Goal: Task Accomplishment & Management: Use online tool/utility

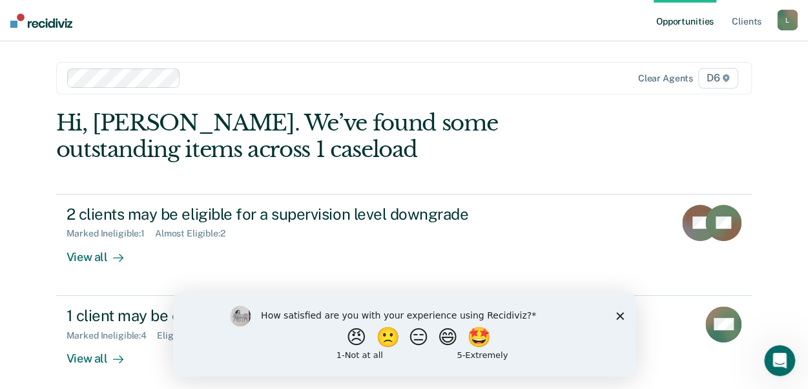
click at [621, 313] on polygon "Close survey" at bounding box center [620, 315] width 8 height 8
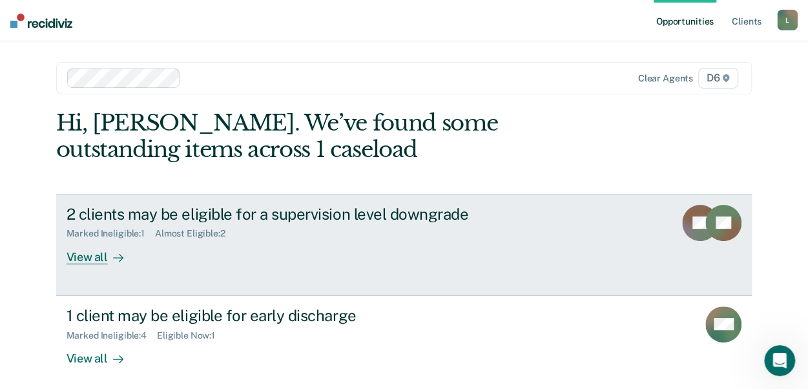
click at [80, 254] on div "View all" at bounding box center [103, 251] width 72 height 25
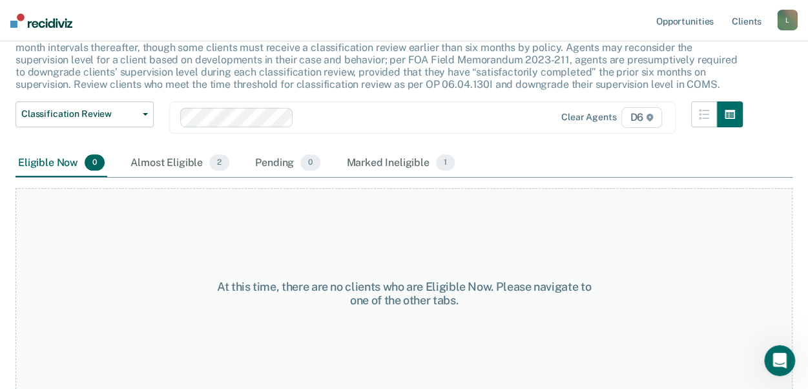
scroll to position [105, 0]
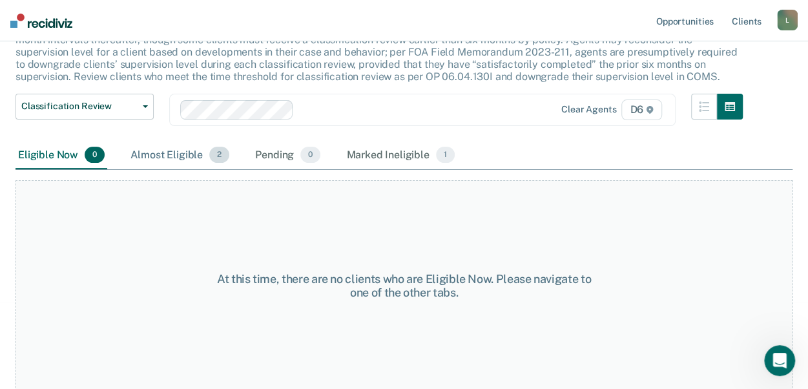
click at [190, 154] on div "Almost Eligible 2" at bounding box center [180, 155] width 104 height 28
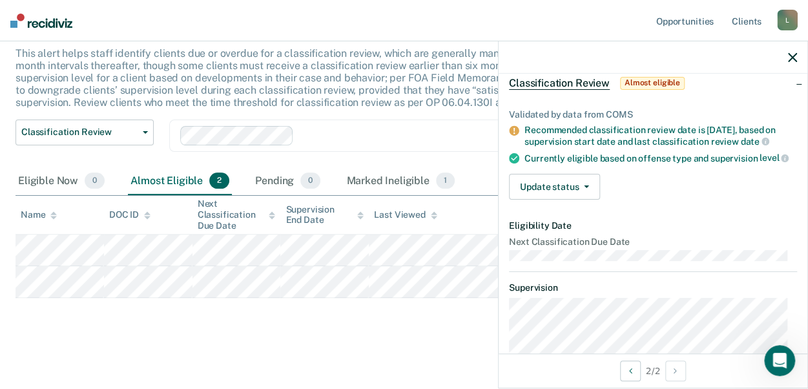
scroll to position [129, 0]
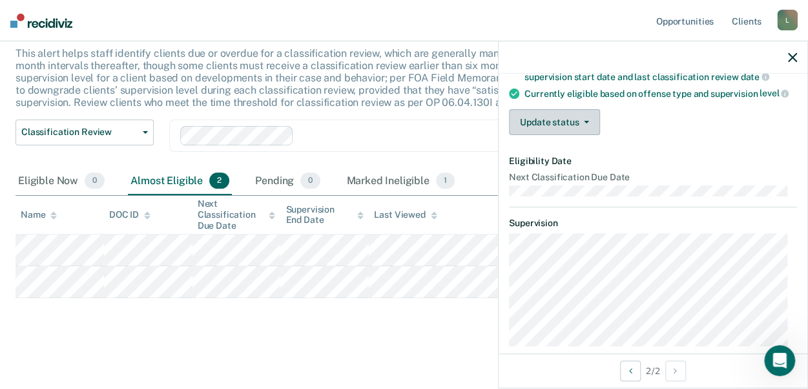
click at [585, 135] on button "Update status" at bounding box center [554, 122] width 91 height 26
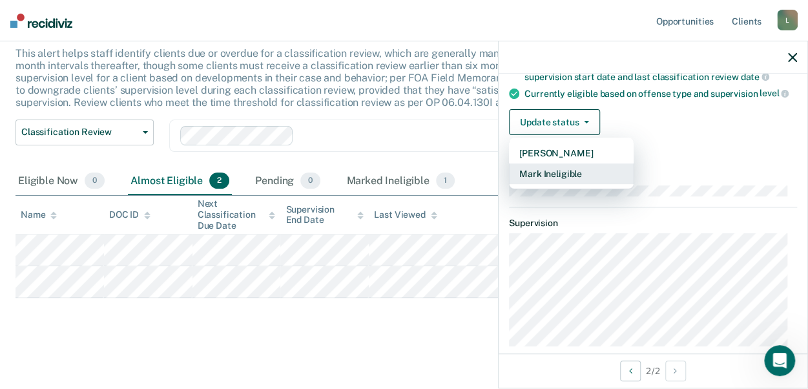
click at [560, 184] on button "Mark Ineligible" at bounding box center [571, 173] width 125 height 21
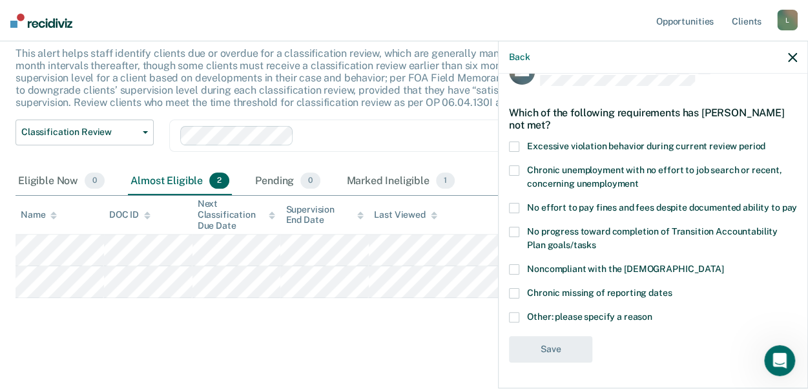
scroll to position [42, 0]
click at [517, 317] on span at bounding box center [514, 317] width 10 height 10
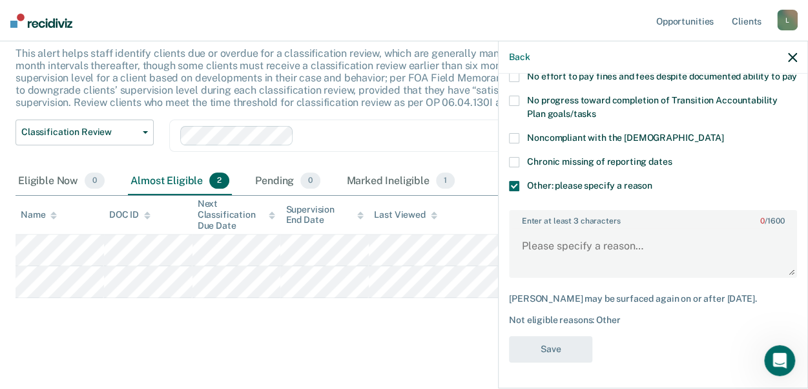
scroll to position [171, 0]
click at [569, 259] on textarea "Enter at least 3 characters 0 / 1600" at bounding box center [653, 252] width 286 height 48
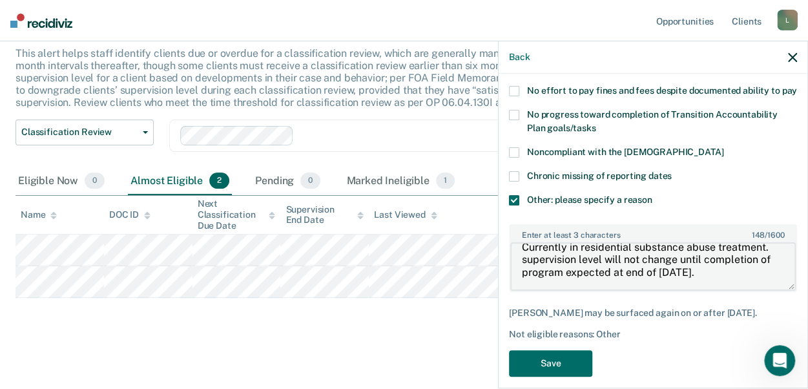
scroll to position [184, 0]
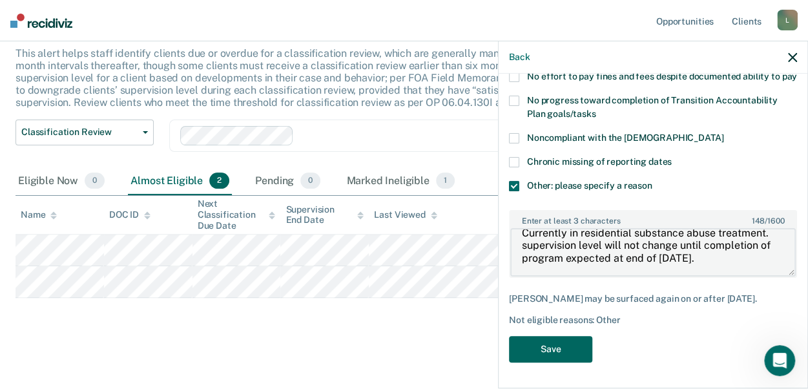
type textarea "Currently in residential substance abuse treatment. supervision level will not …"
click at [565, 344] on button "Save" at bounding box center [550, 349] width 83 height 26
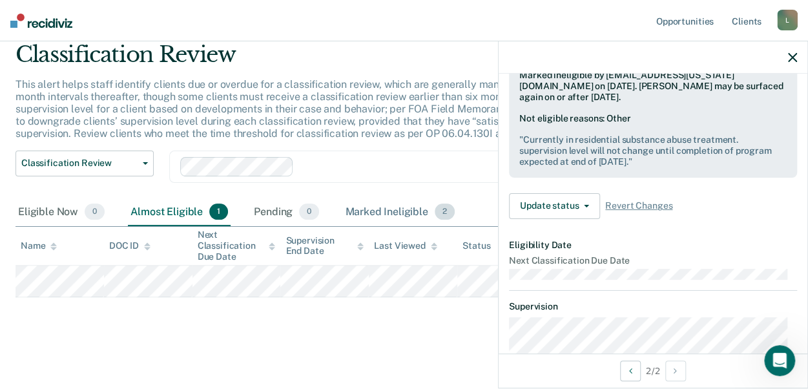
click at [364, 207] on div "Marked Ineligible 2" at bounding box center [399, 212] width 115 height 28
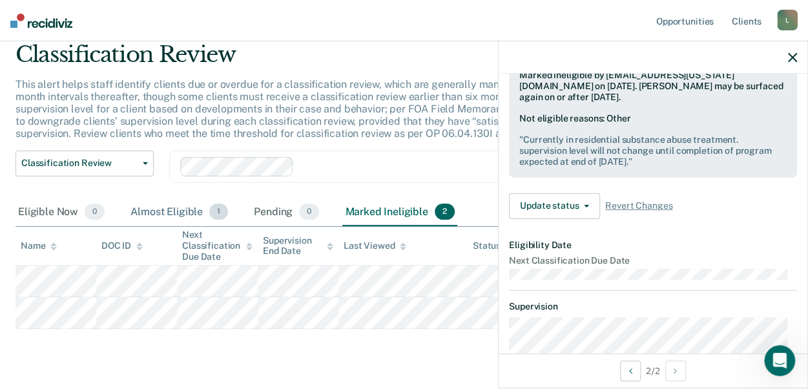
click at [146, 209] on div "Almost Eligible 1" at bounding box center [179, 212] width 103 height 28
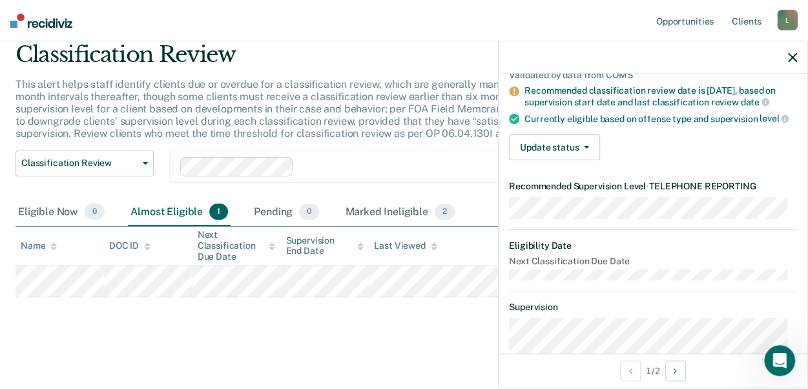
scroll to position [129, 0]
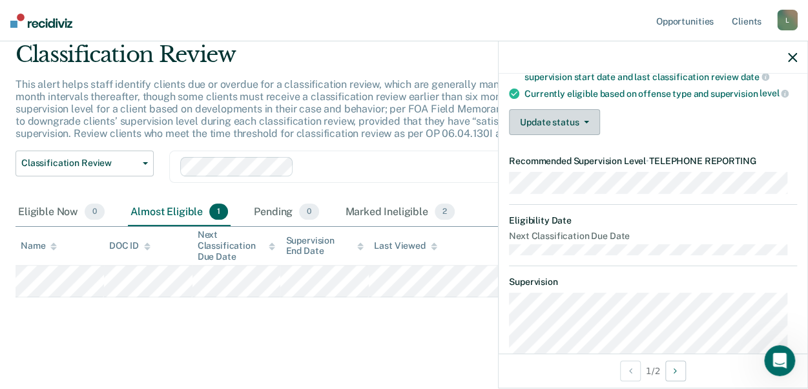
click at [588, 132] on button "Update status" at bounding box center [554, 122] width 91 height 26
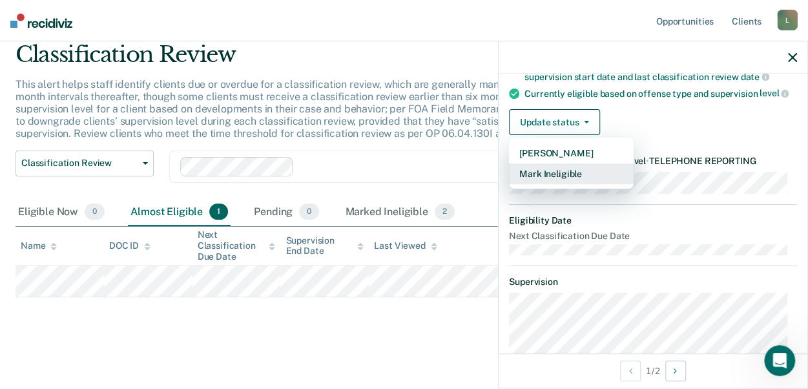
click at [547, 184] on button "Mark Ineligible" at bounding box center [571, 173] width 125 height 21
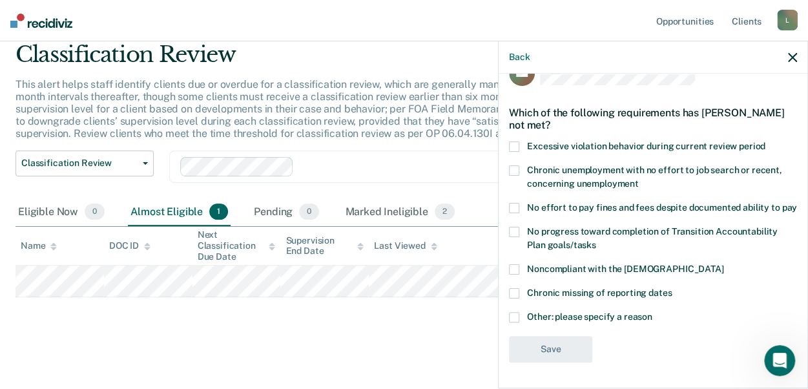
scroll to position [42, 0]
click at [515, 319] on span at bounding box center [514, 317] width 10 height 10
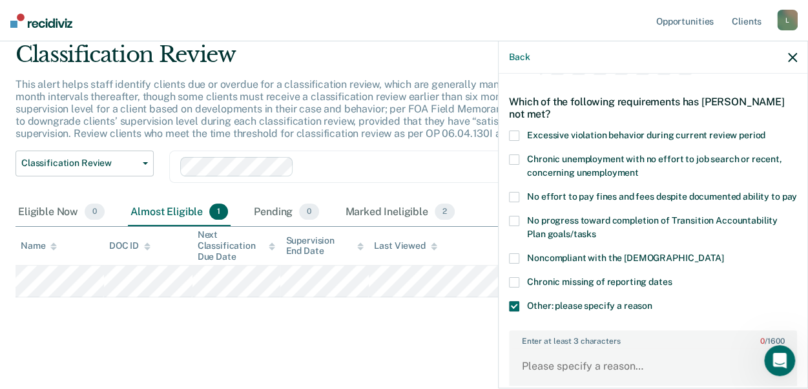
scroll to position [173, 0]
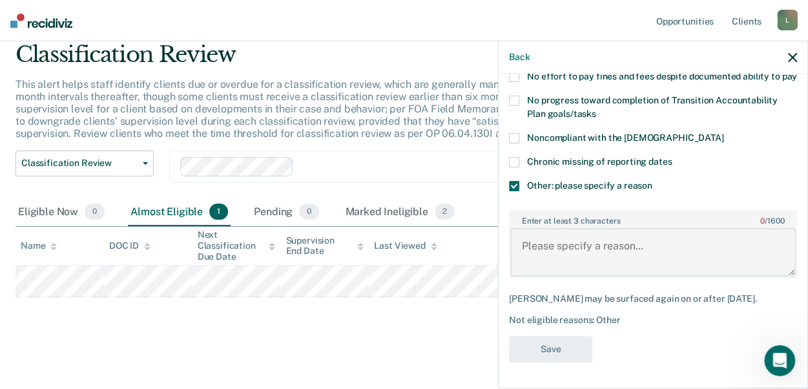
click at [579, 246] on textarea "Enter at least 3 characters 0 / 1600" at bounding box center [653, 252] width 286 height 48
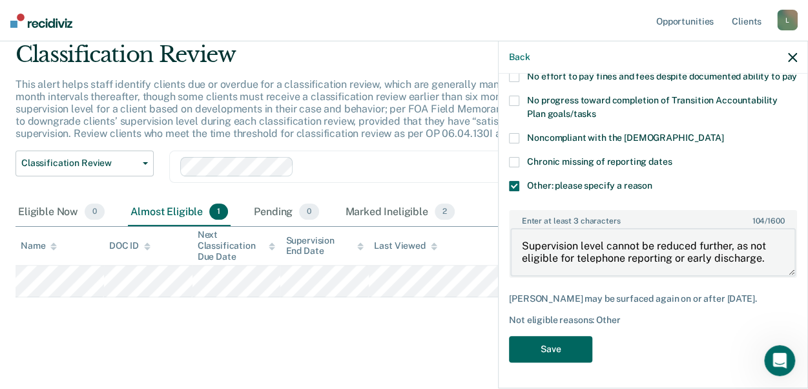
type textarea "Supervision level cannot be reduced further, as not eligible for telephone repo…"
click at [561, 341] on button "Save" at bounding box center [550, 349] width 83 height 26
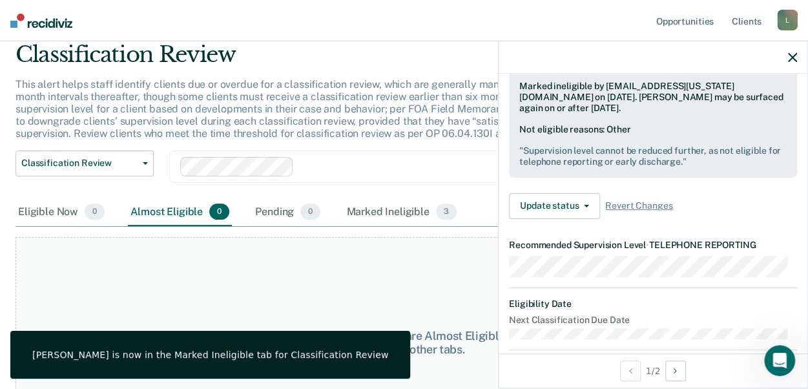
click at [794, 55] on icon "button" at bounding box center [792, 57] width 9 height 9
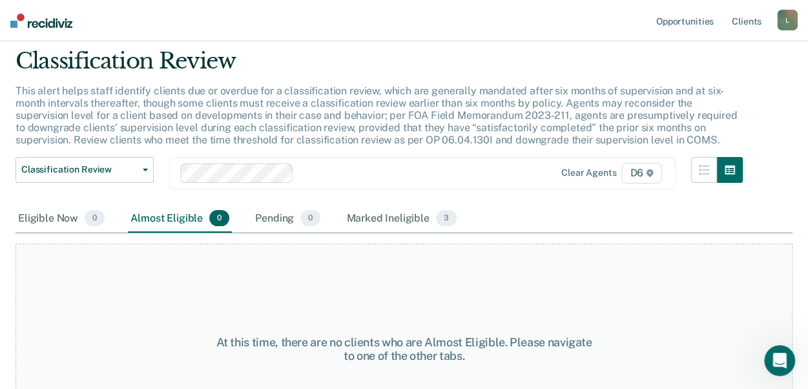
scroll to position [0, 0]
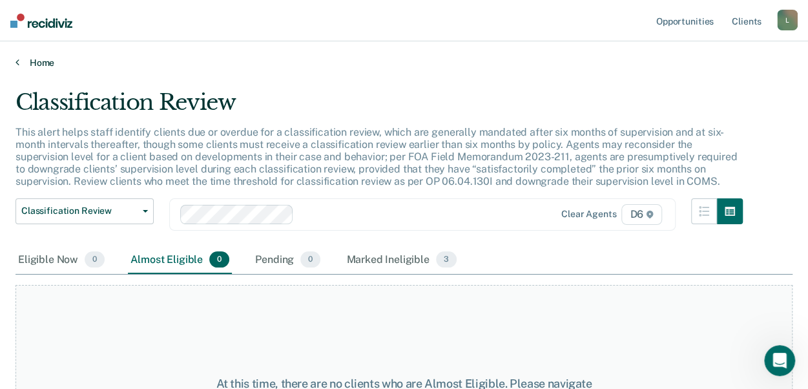
click at [19, 61] on link "Home" at bounding box center [404, 63] width 777 height 12
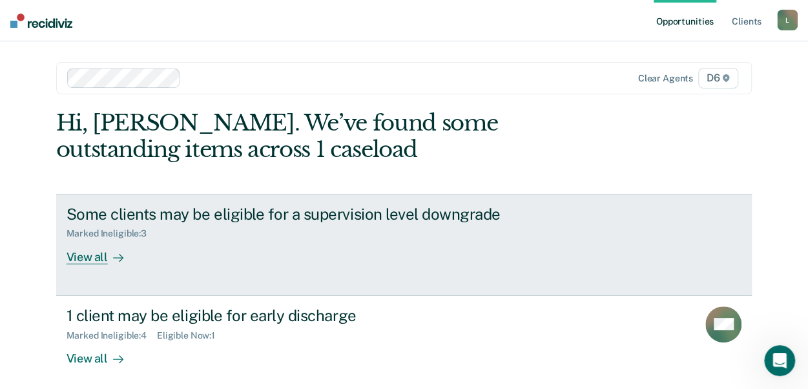
click at [89, 258] on div "View all" at bounding box center [103, 251] width 72 height 25
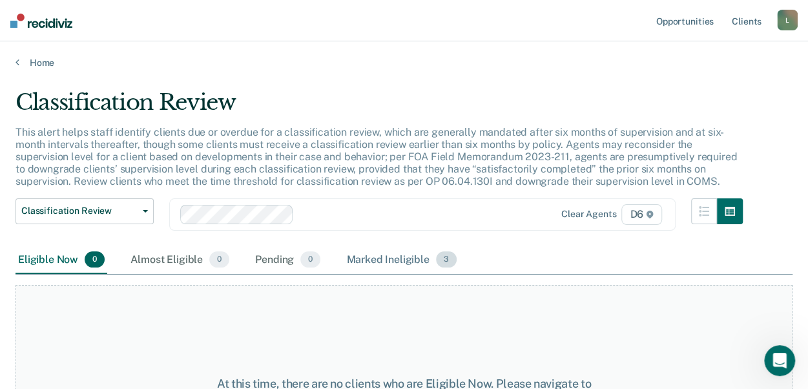
click at [377, 255] on div "Marked Ineligible 3" at bounding box center [402, 260] width 116 height 28
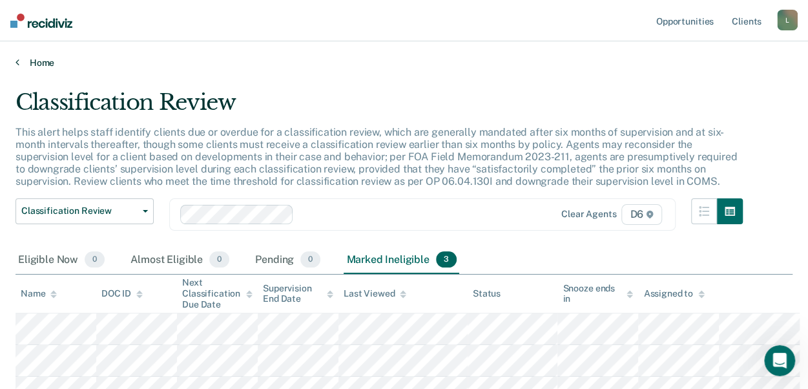
click at [17, 61] on icon at bounding box center [18, 62] width 4 height 10
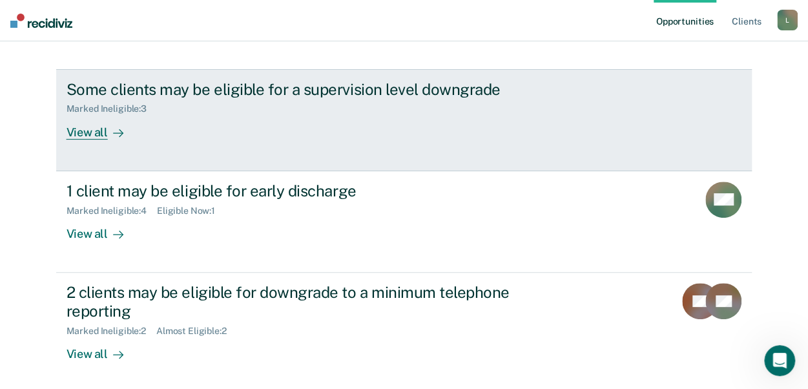
scroll to position [129, 0]
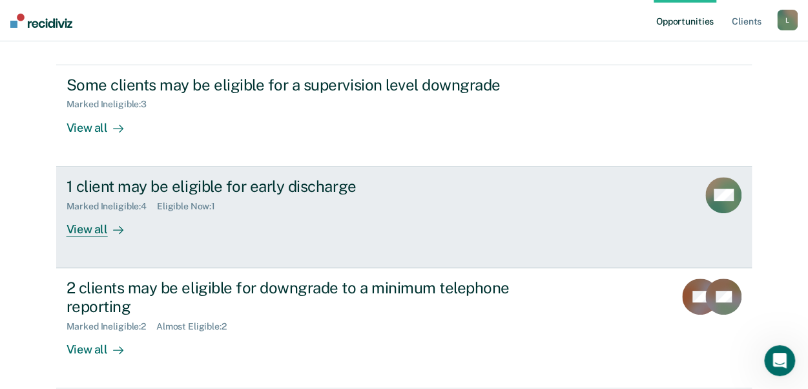
click at [81, 230] on div "View all" at bounding box center [103, 223] width 72 height 25
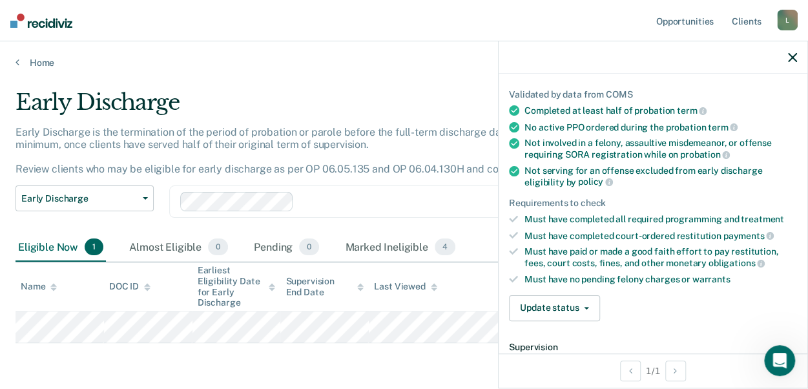
scroll to position [65, 0]
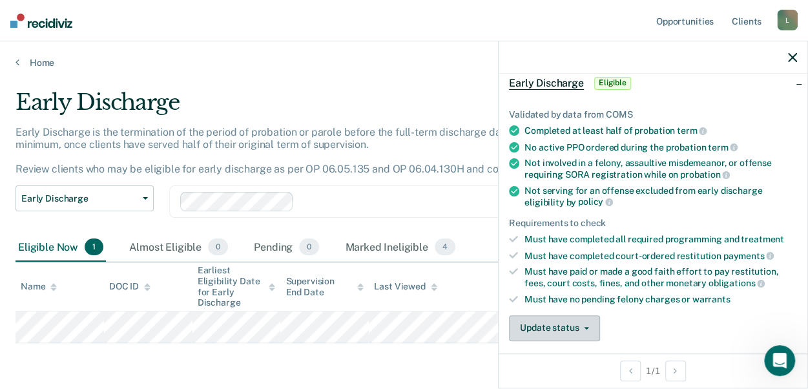
click at [552, 325] on button "Update status" at bounding box center [554, 328] width 91 height 26
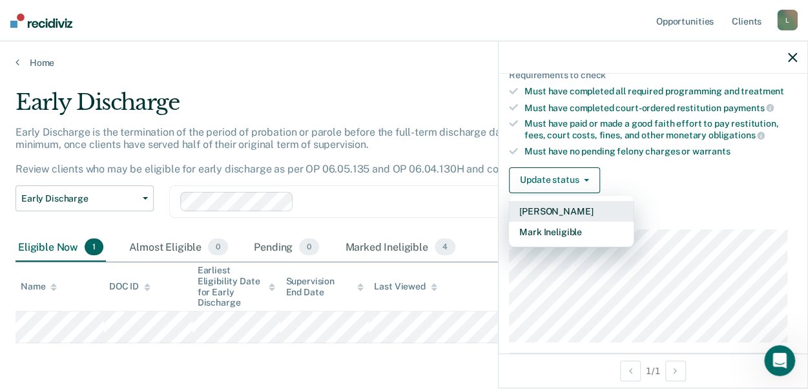
scroll to position [202, 0]
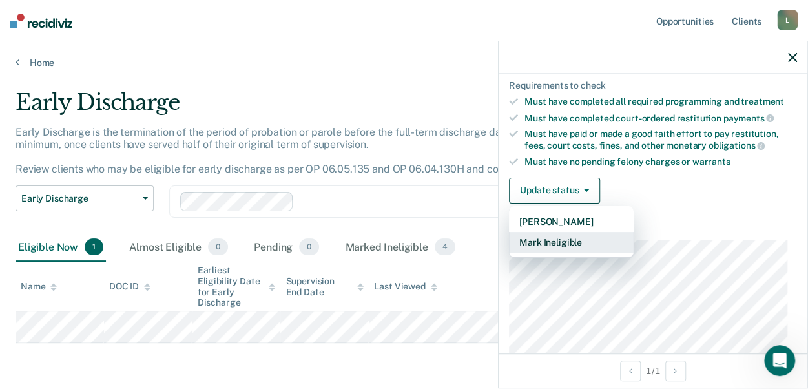
click at [571, 236] on button "Mark Ineligible" at bounding box center [571, 242] width 125 height 21
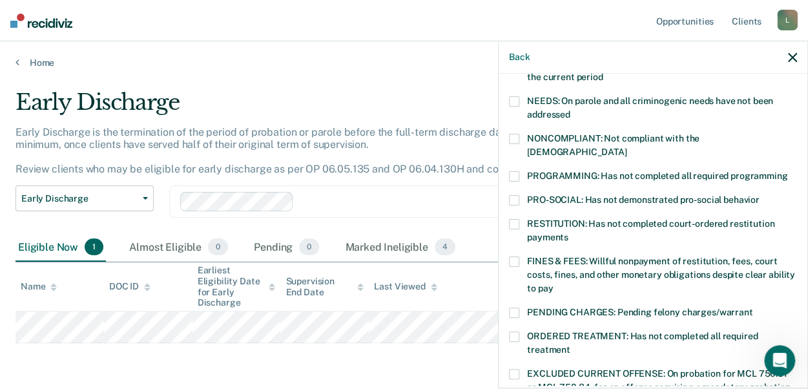
click at [509, 171] on span at bounding box center [514, 176] width 10 height 10
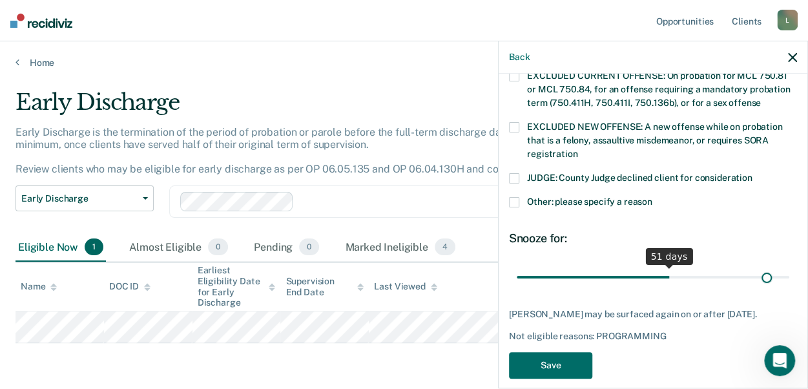
scroll to position [510, 0]
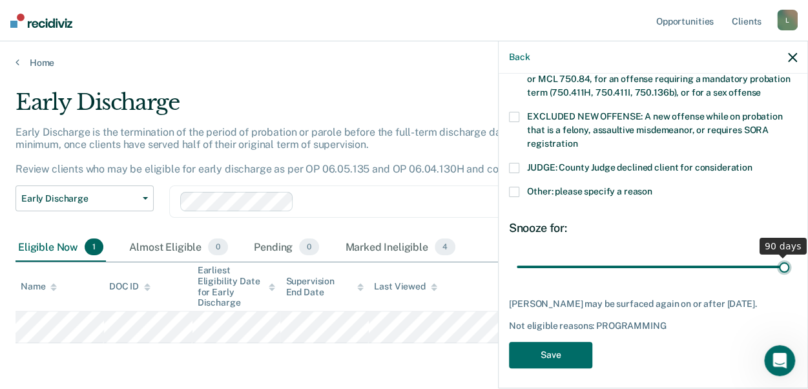
drag, startPoint x: 602, startPoint y: 247, endPoint x: 789, endPoint y: 246, distance: 187.4
type input "90"
click at [789, 255] on input "range" at bounding box center [653, 266] width 273 height 23
click at [565, 351] on button "Save" at bounding box center [550, 355] width 83 height 26
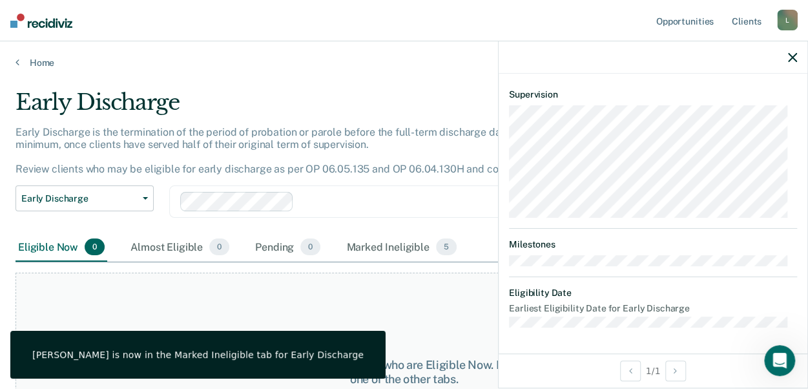
scroll to position [427, 0]
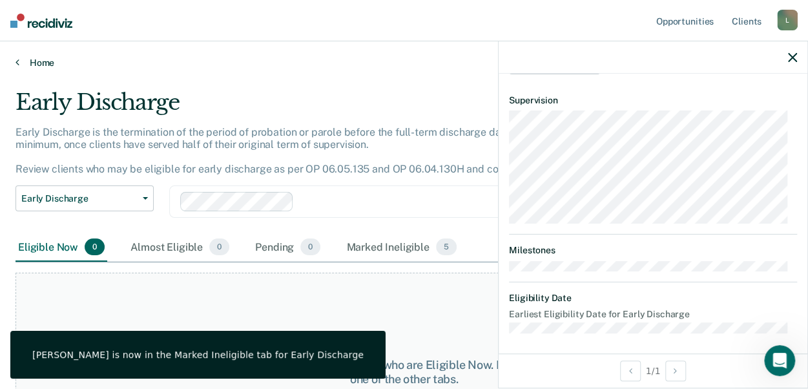
click at [23, 59] on link "Home" at bounding box center [404, 63] width 777 height 12
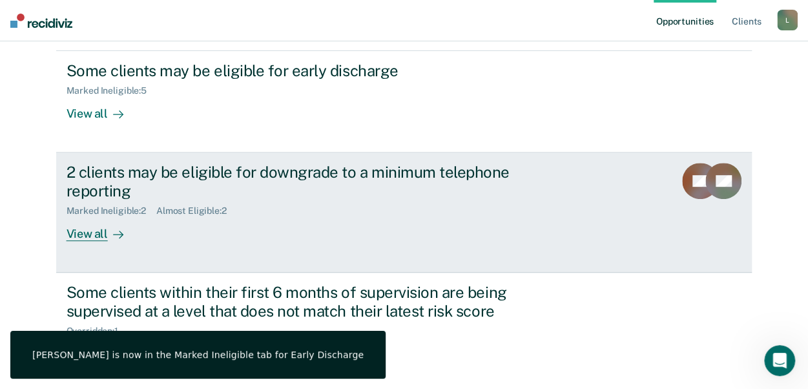
scroll to position [258, 0]
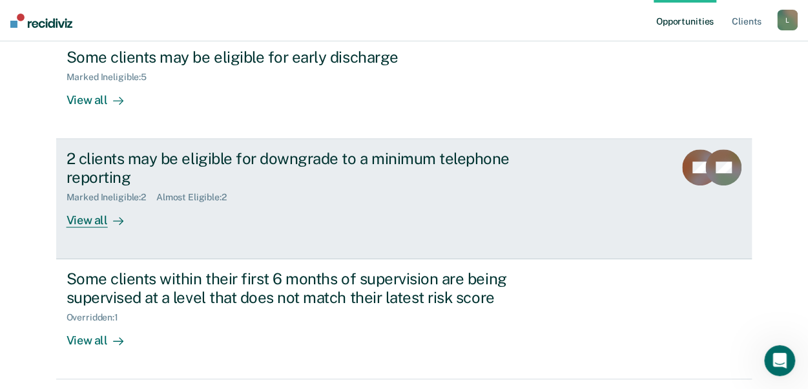
click at [84, 219] on div "View all" at bounding box center [103, 214] width 72 height 25
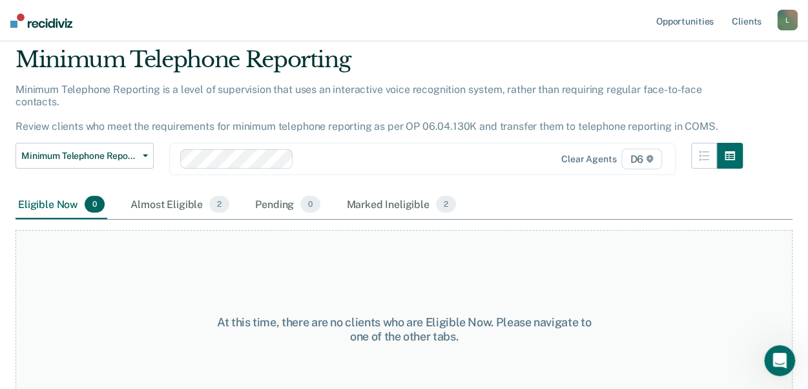
scroll to position [63, 0]
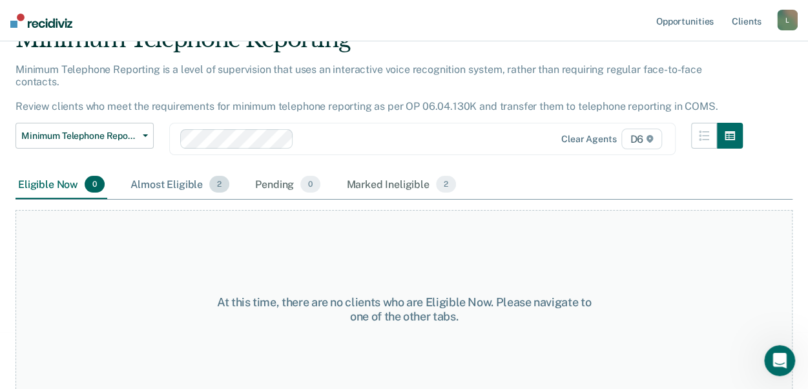
click at [193, 174] on div "Almost Eligible 2" at bounding box center [180, 185] width 104 height 28
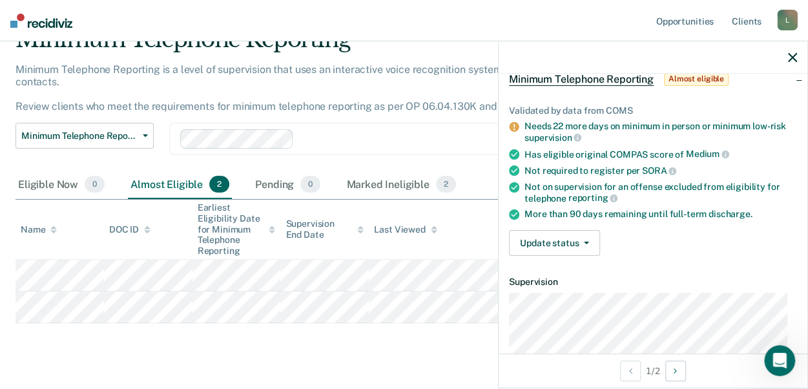
scroll to position [129, 0]
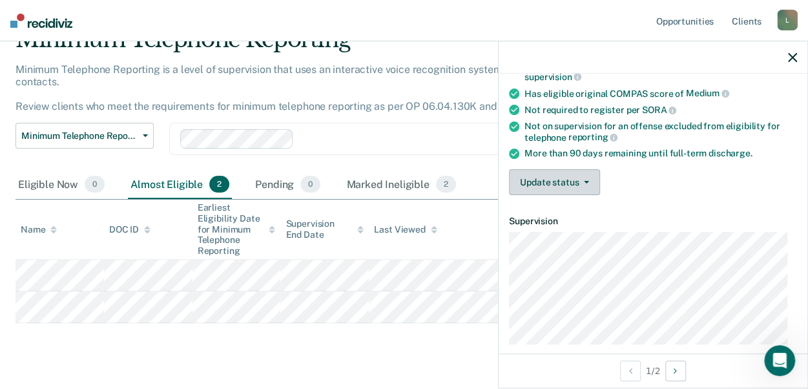
click at [579, 183] on button "Update status" at bounding box center [554, 182] width 91 height 26
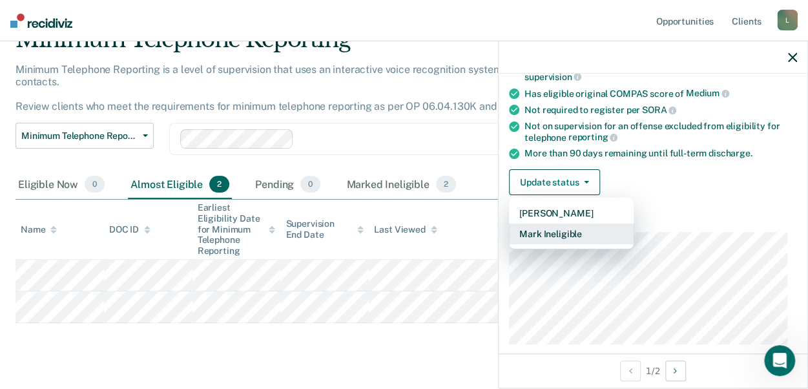
click at [561, 231] on button "Mark Ineligible" at bounding box center [571, 234] width 125 height 21
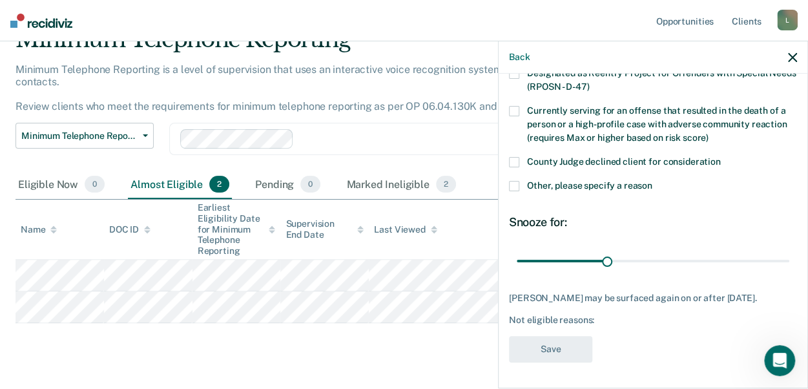
scroll to position [187, 0]
click at [519, 181] on label "Other, please specify a reason" at bounding box center [653, 188] width 288 height 14
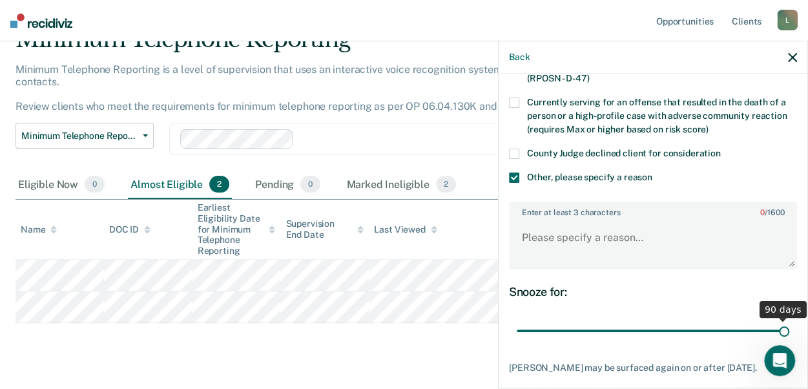
drag, startPoint x: 601, startPoint y: 331, endPoint x: 792, endPoint y: 324, distance: 191.4
type input "90"
click at [790, 324] on input "range" at bounding box center [653, 330] width 273 height 23
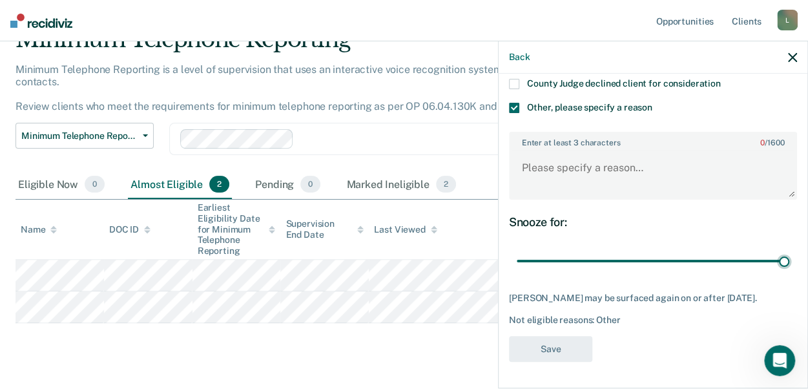
scroll to position [265, 0]
click at [544, 174] on textarea "Enter at least 3 characters 0 / 1600" at bounding box center [653, 174] width 286 height 48
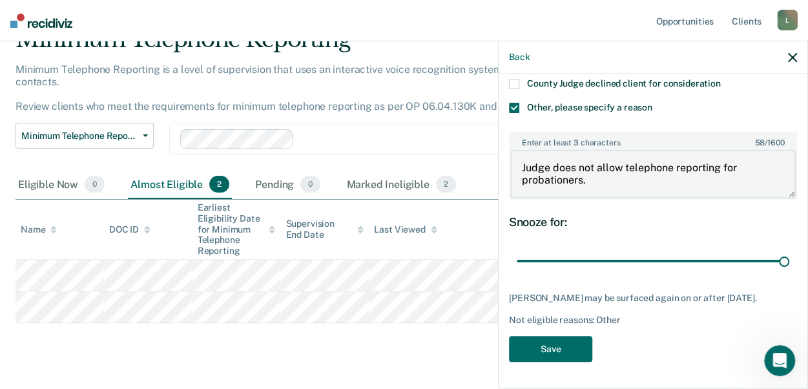
drag, startPoint x: 519, startPoint y: 155, endPoint x: 584, endPoint y: 169, distance: 66.0
click at [584, 169] on textarea "Judge does not allow telephone reporting for probationers." at bounding box center [653, 174] width 286 height 48
type textarea "Judge does not allow telephone reporting for probationers."
click at [538, 355] on button "Save" at bounding box center [550, 349] width 83 height 26
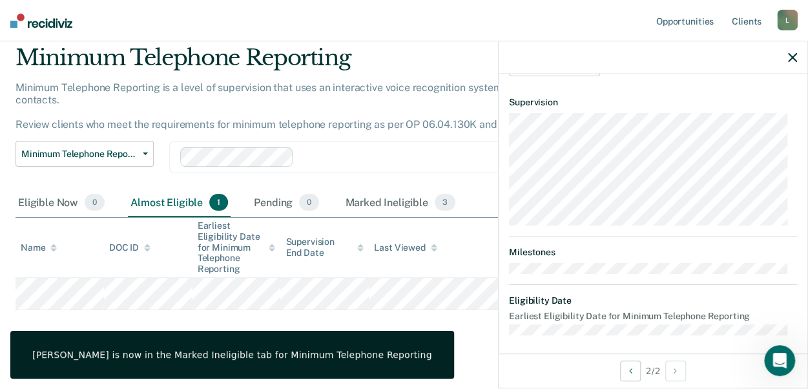
scroll to position [164, 0]
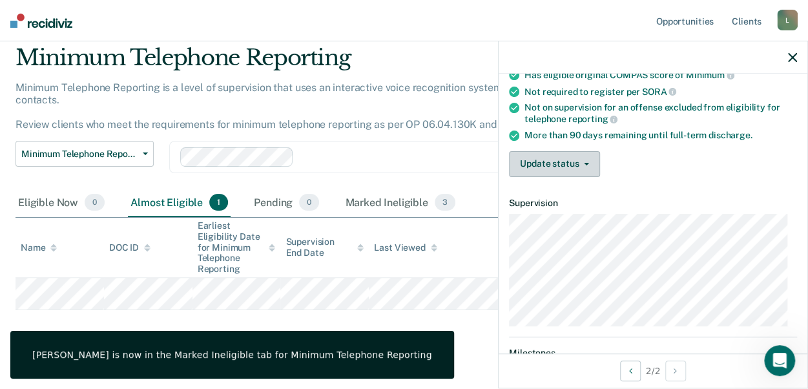
click at [556, 157] on button "Update status" at bounding box center [554, 164] width 91 height 26
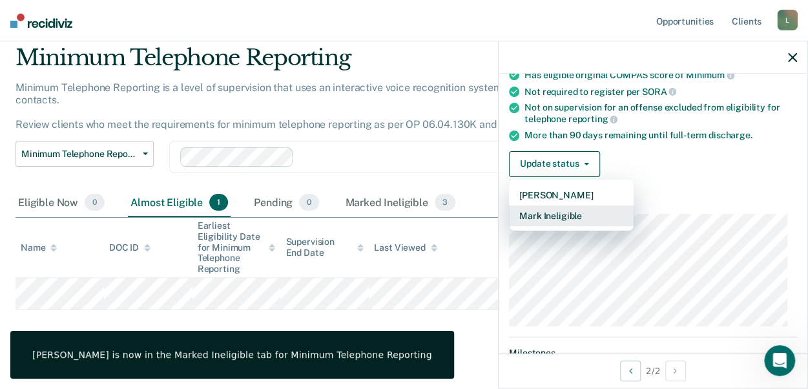
click at [550, 211] on button "Mark Ineligible" at bounding box center [571, 215] width 125 height 21
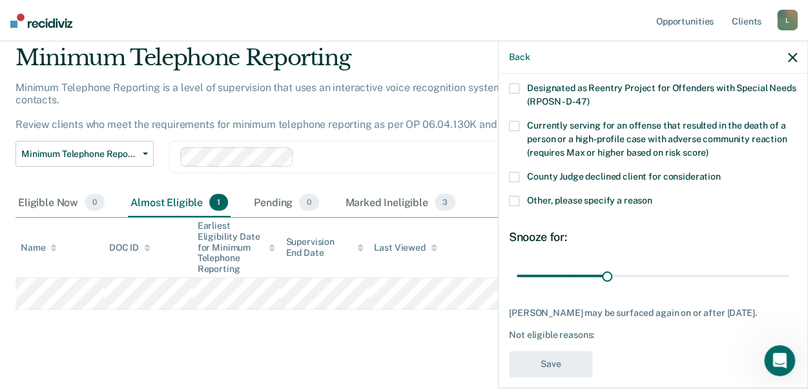
click at [514, 196] on span at bounding box center [514, 201] width 10 height 10
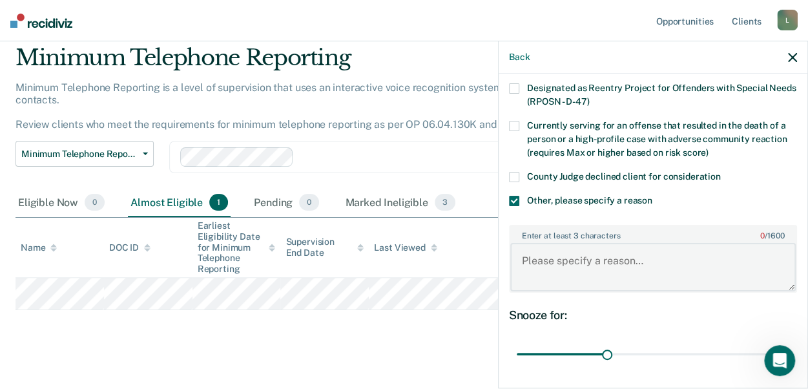
click at [569, 257] on textarea "Enter at least 3 characters 0 / 1600" at bounding box center [653, 267] width 286 height 48
paste textarea "Judge does not allow telephone reporting for probationers."
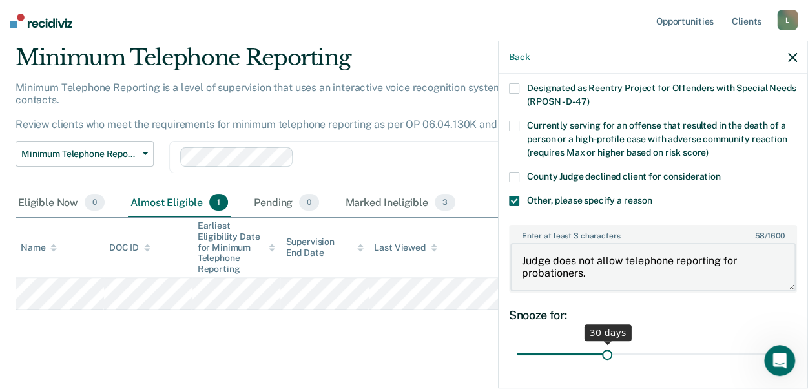
type textarea "Judge does not allow telephone reporting for probationers."
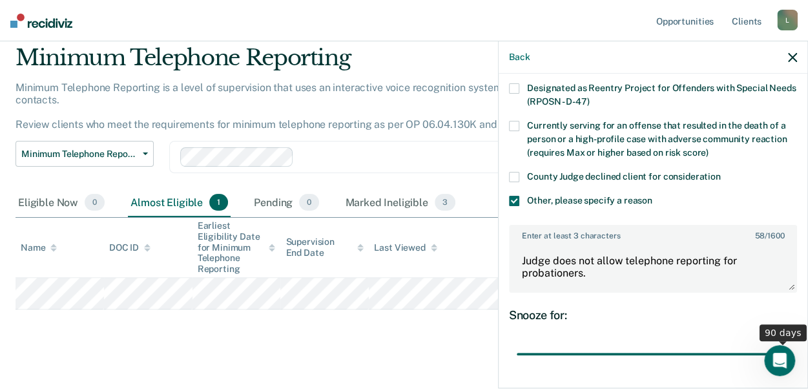
drag, startPoint x: 600, startPoint y: 349, endPoint x: 800, endPoint y: 335, distance: 200.1
type input "90"
click at [790, 342] on input "range" at bounding box center [653, 353] width 273 height 23
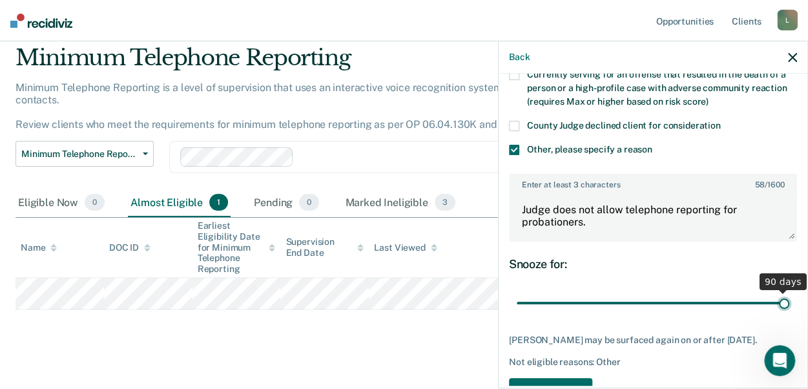
scroll to position [265, 0]
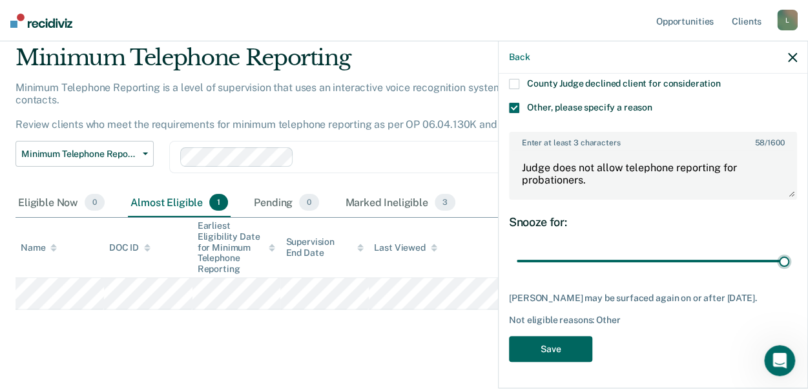
click at [569, 347] on button "Save" at bounding box center [550, 349] width 83 height 26
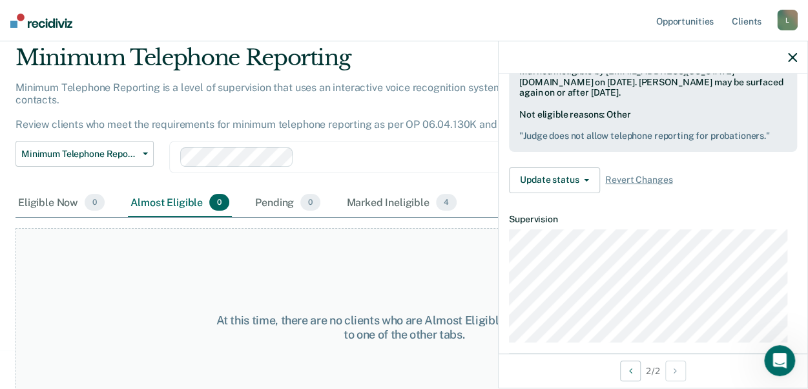
click at [794, 54] on icon "button" at bounding box center [792, 57] width 9 height 9
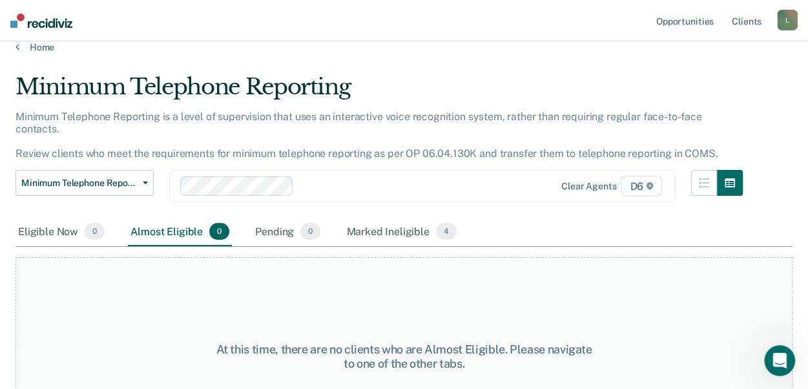
scroll to position [0, 0]
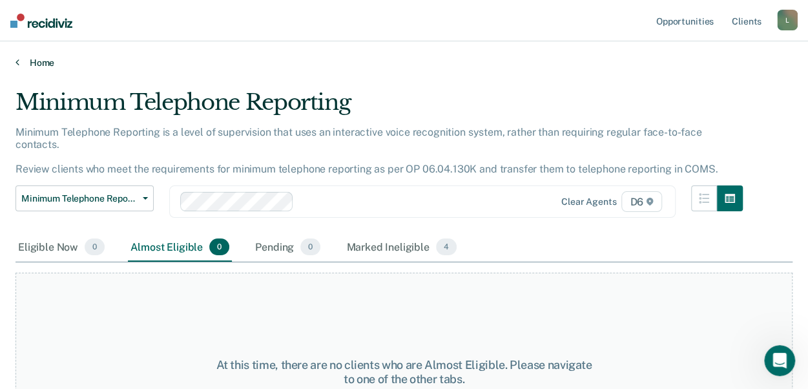
click at [21, 60] on link "Home" at bounding box center [404, 63] width 777 height 12
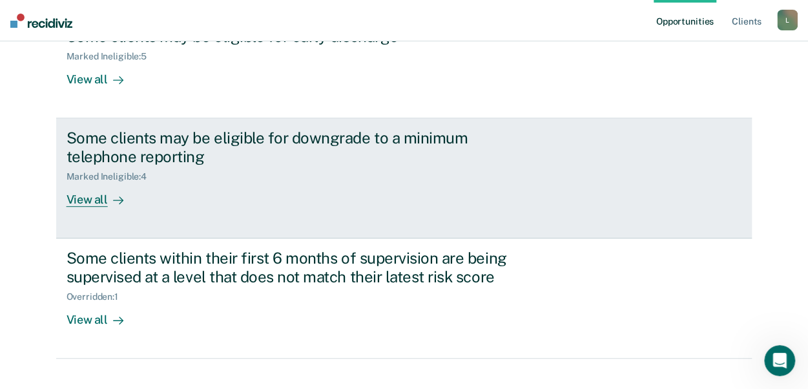
scroll to position [299, 0]
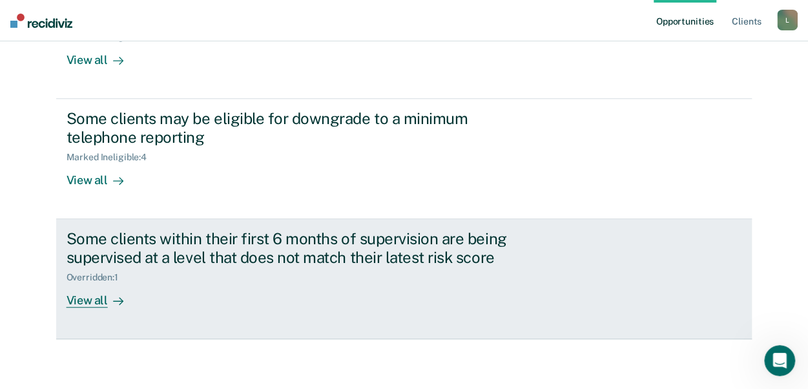
click at [88, 299] on div "View all" at bounding box center [103, 294] width 72 height 25
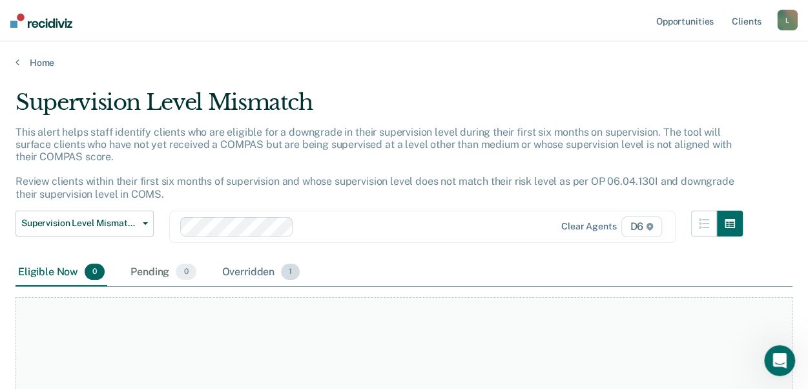
click at [262, 273] on div "Overridden 1" at bounding box center [261, 272] width 83 height 28
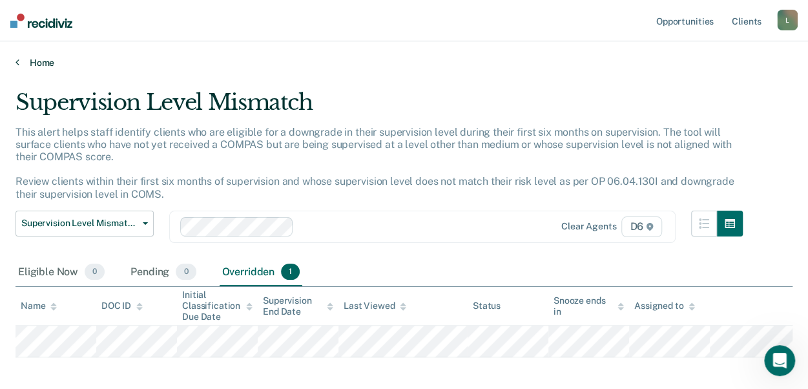
click at [19, 61] on link "Home" at bounding box center [404, 63] width 777 height 12
